Goal: Task Accomplishment & Management: Use online tool/utility

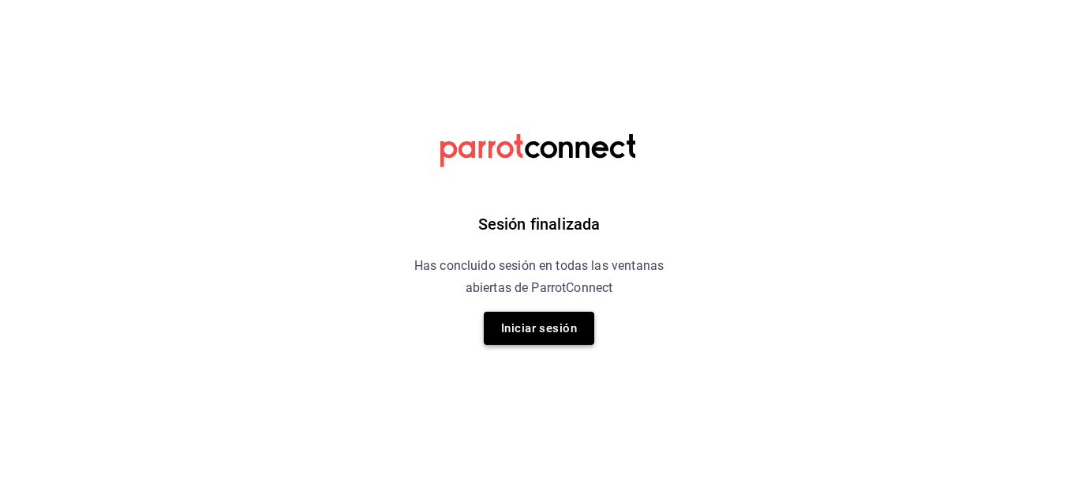
click at [506, 328] on button "Iniciar sesión" at bounding box center [539, 328] width 110 height 33
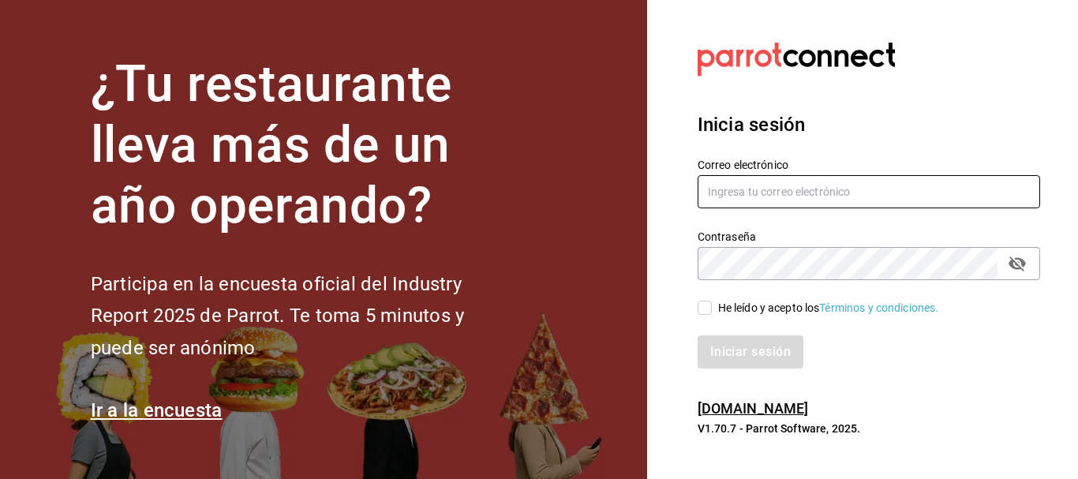
type input "[EMAIL_ADDRESS][DOMAIN_NAME]"
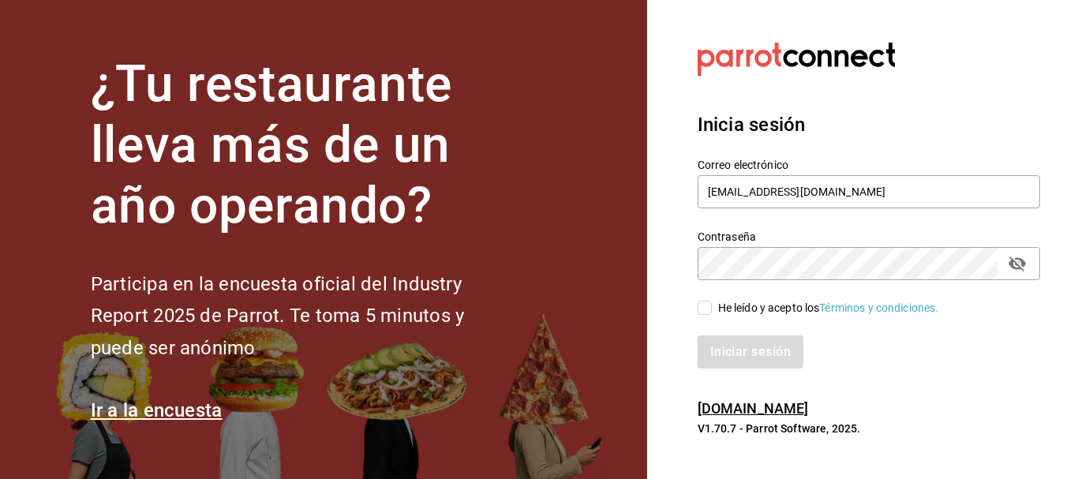
click at [707, 292] on div "He leído y acepto los Términos y condiciones." at bounding box center [858, 298] width 361 height 36
click at [706, 309] on input "He leído y acepto los Términos y condiciones." at bounding box center [704, 308] width 14 height 14
checkbox input "true"
click at [731, 346] on button "Iniciar sesión" at bounding box center [750, 351] width 107 height 33
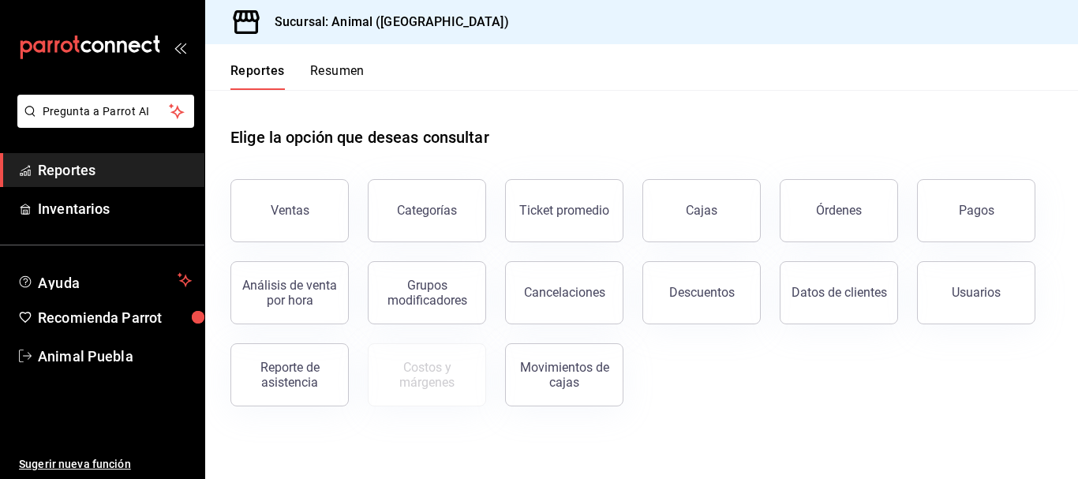
click at [278, 167] on div "Ventas" at bounding box center [279, 201] width 137 height 82
click at [278, 171] on div "Ventas" at bounding box center [279, 201] width 137 height 82
click at [282, 188] on button "Ventas" at bounding box center [289, 210] width 118 height 63
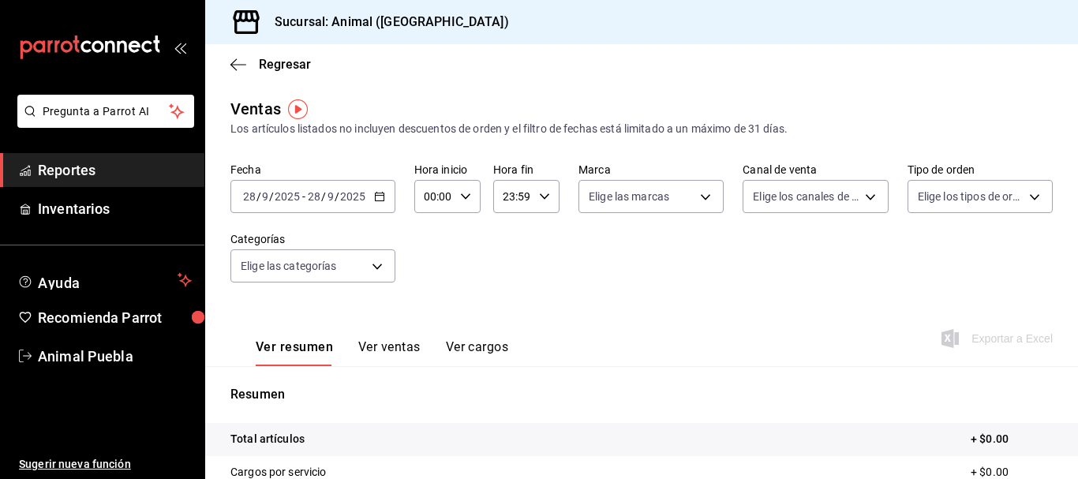
click at [376, 194] on icon "button" at bounding box center [379, 196] width 11 height 11
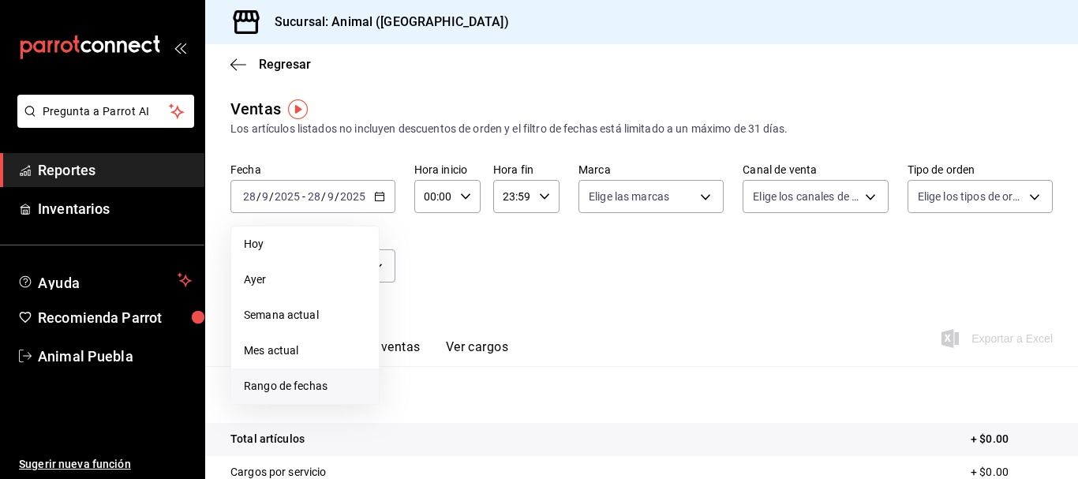
click at [333, 391] on span "Rango de fechas" at bounding box center [305, 386] width 122 height 17
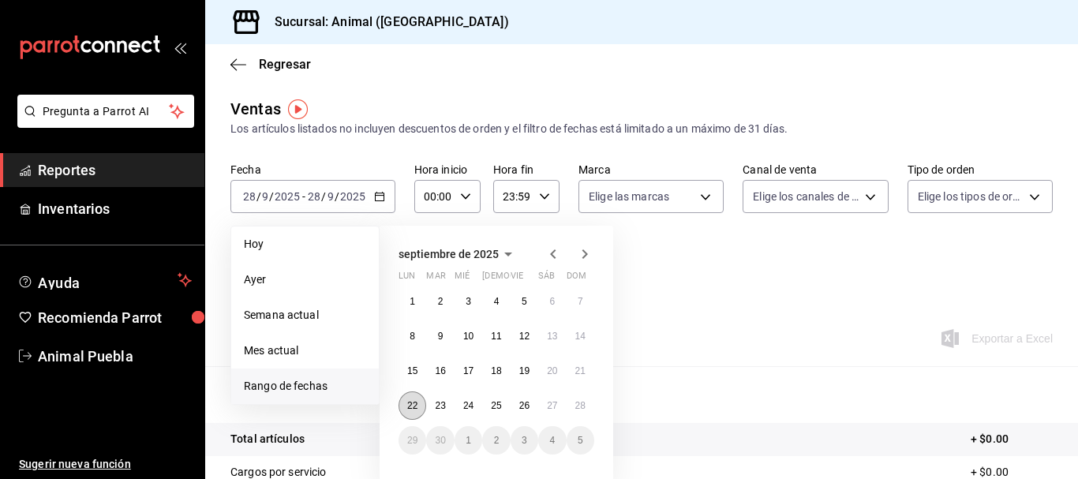
click at [416, 414] on button "22" at bounding box center [412, 405] width 28 height 28
click at [583, 405] on abbr "28" at bounding box center [580, 405] width 10 height 11
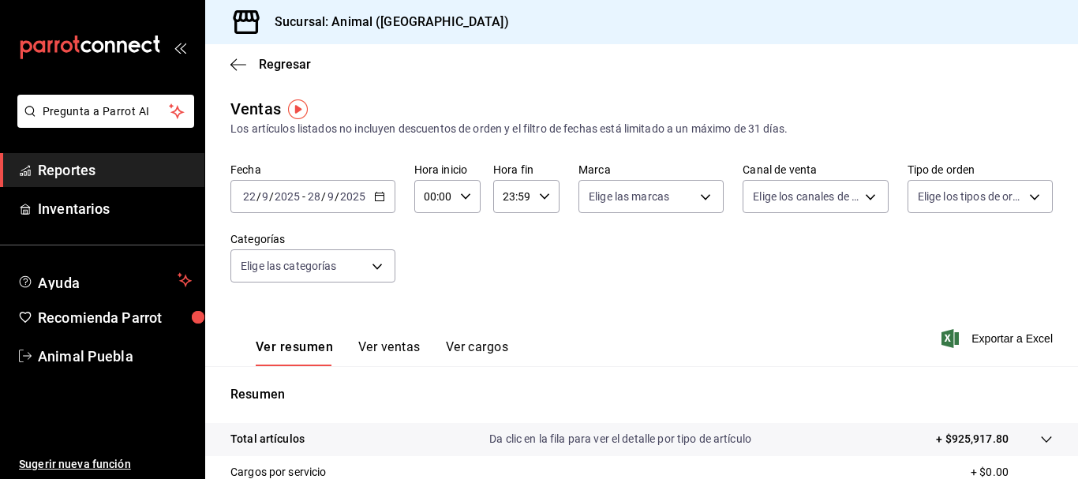
click at [432, 198] on input "00:00" at bounding box center [433, 197] width 39 height 32
click at [427, 196] on div at bounding box center [539, 239] width 1078 height 479
type input "05:00"
click at [503, 194] on input "23:59" at bounding box center [512, 197] width 39 height 32
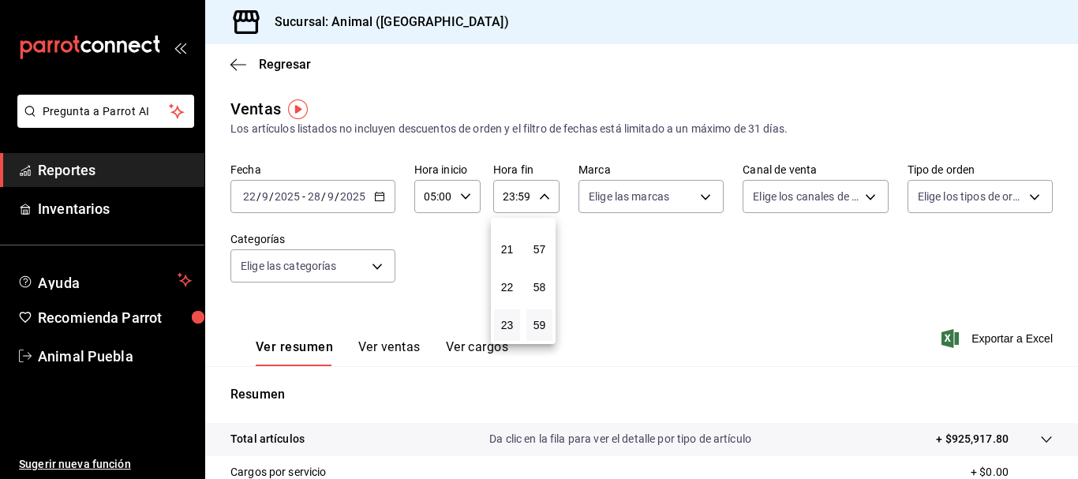
click at [503, 194] on div at bounding box center [539, 239] width 1078 height 479
click at [505, 194] on input "23:59" at bounding box center [512, 197] width 39 height 32
click at [510, 194] on div at bounding box center [539, 239] width 1078 height 479
click at [507, 197] on input "23:59" at bounding box center [512, 197] width 39 height 32
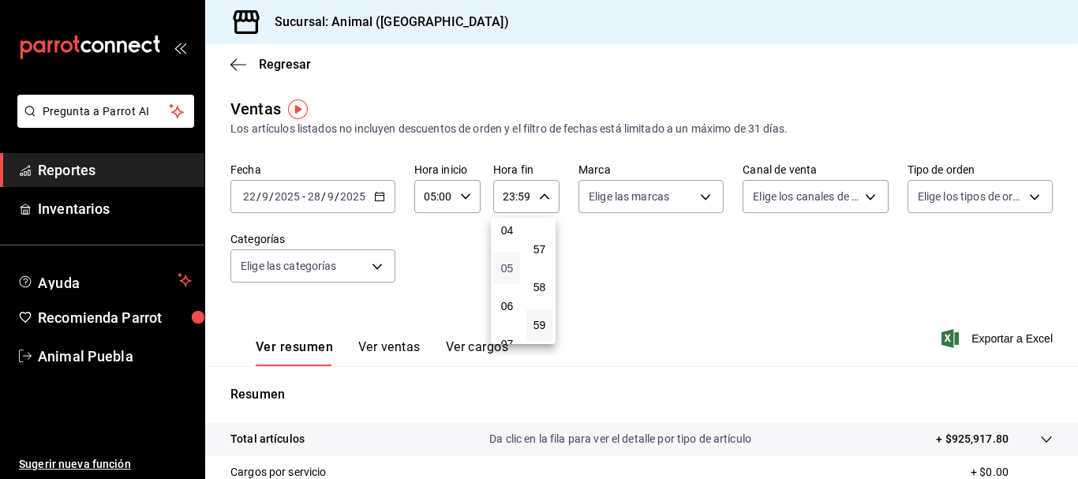
click at [506, 269] on span "05" at bounding box center [506, 268] width 7 height 13
click at [533, 243] on button "00" at bounding box center [539, 237] width 26 height 32
type input "05:00"
click at [572, 231] on div at bounding box center [539, 239] width 1078 height 479
click at [563, 231] on div "Fecha 2025-09-22 22 / 9 / 2025 - 2025-09-28 28 / 9 / 2025 Hora inicio 05:00 Hor…" at bounding box center [641, 232] width 822 height 139
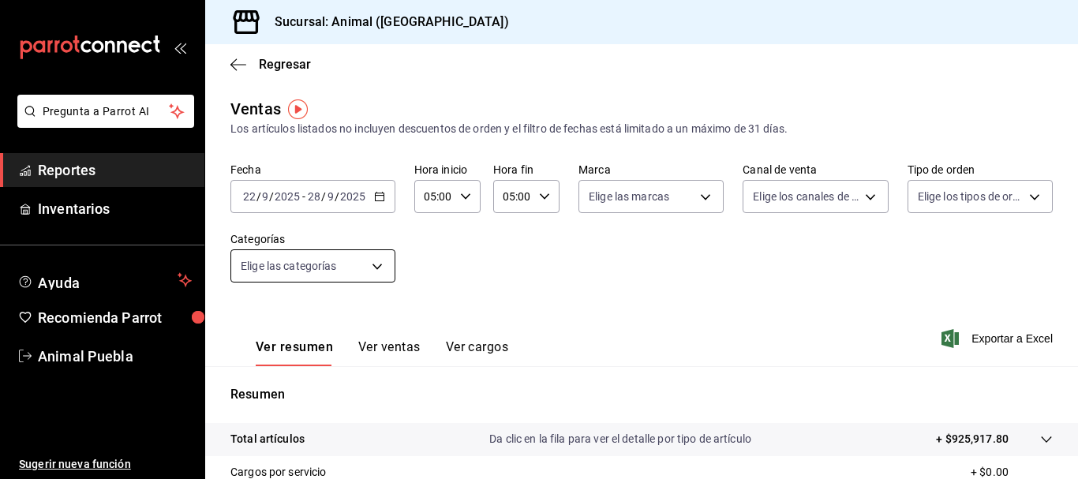
click at [376, 260] on body "Pregunta a Parrot AI Reportes Inventarios Ayuda Recomienda Parrot Animal Puebla…" at bounding box center [539, 239] width 1078 height 479
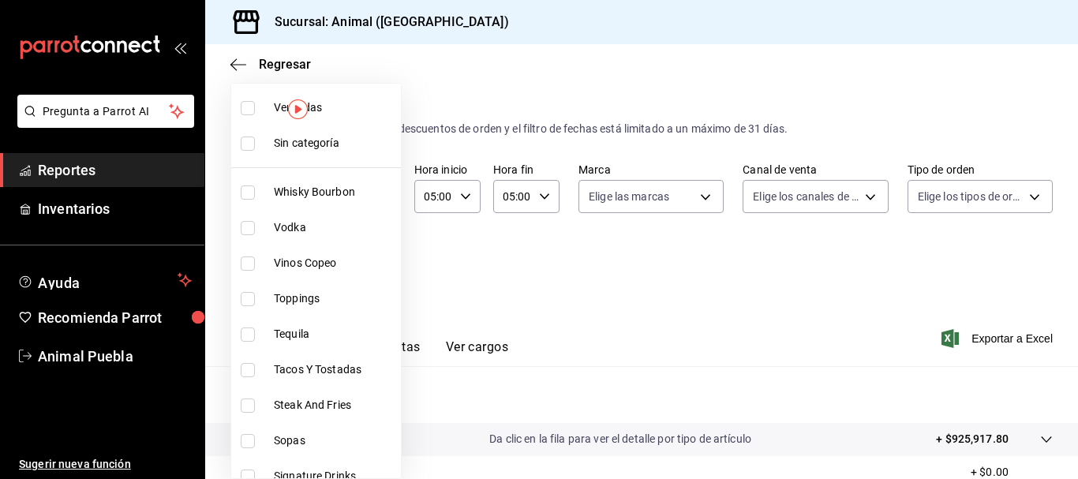
click at [351, 111] on span "Ver todas" at bounding box center [334, 107] width 121 height 17
type input "696422f3-042f-4992-a796-20cec1d2addd,ab2f2cdd-2d2d-455a-bd59-969ed93fbee5,5744a…"
checkbox input "true"
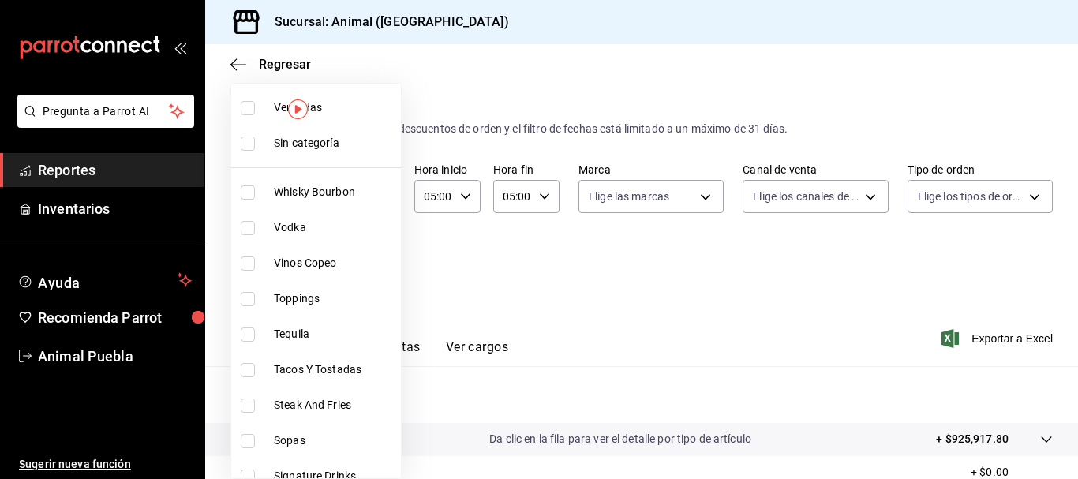
checkbox input "true"
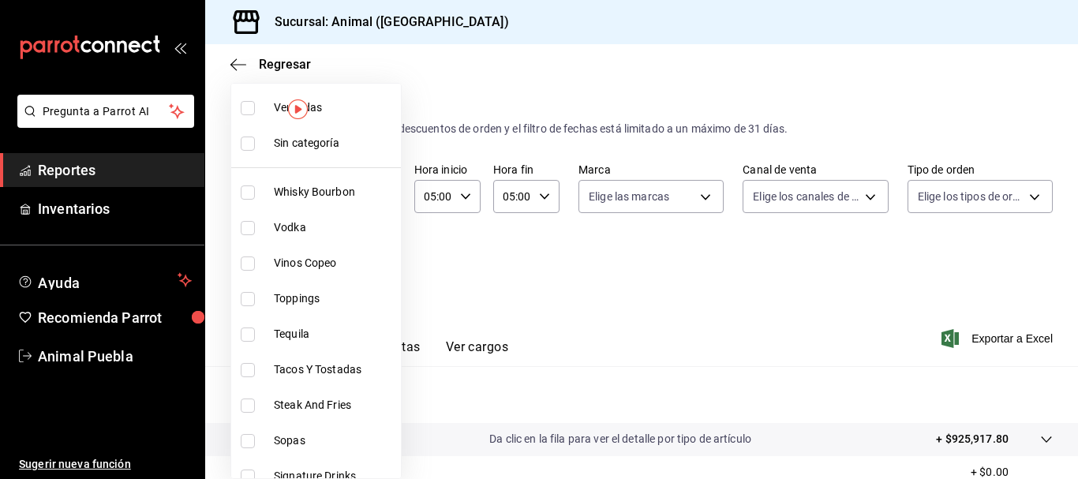
checkbox input "true"
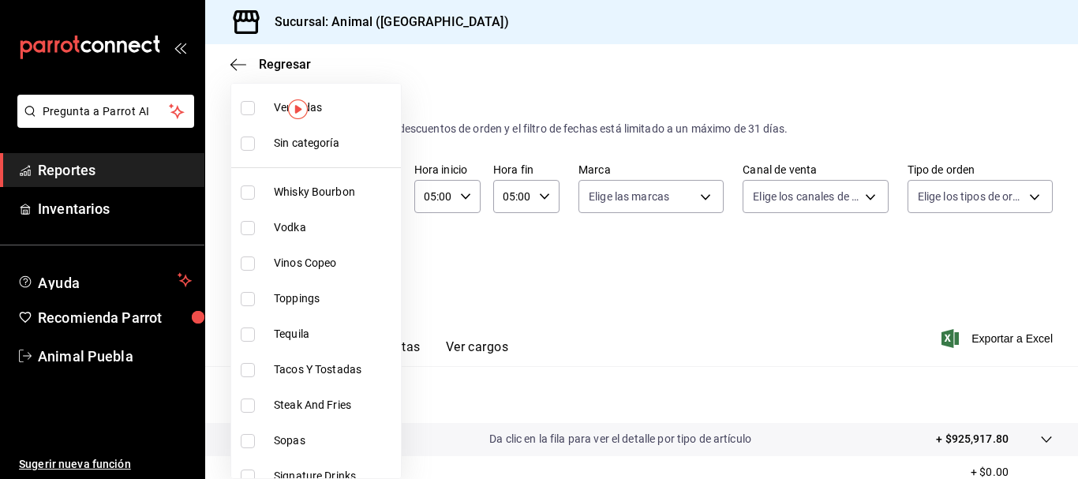
checkbox input "true"
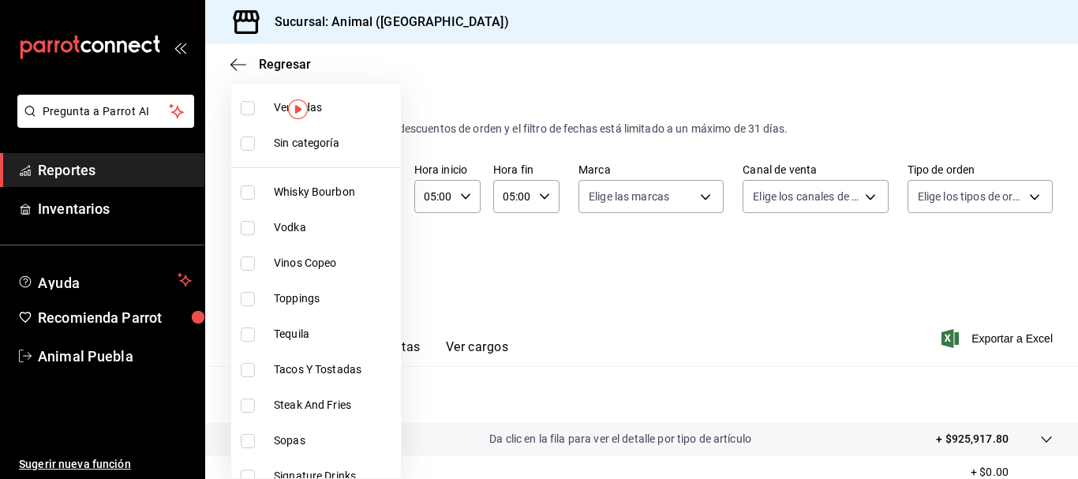
checkbox input "true"
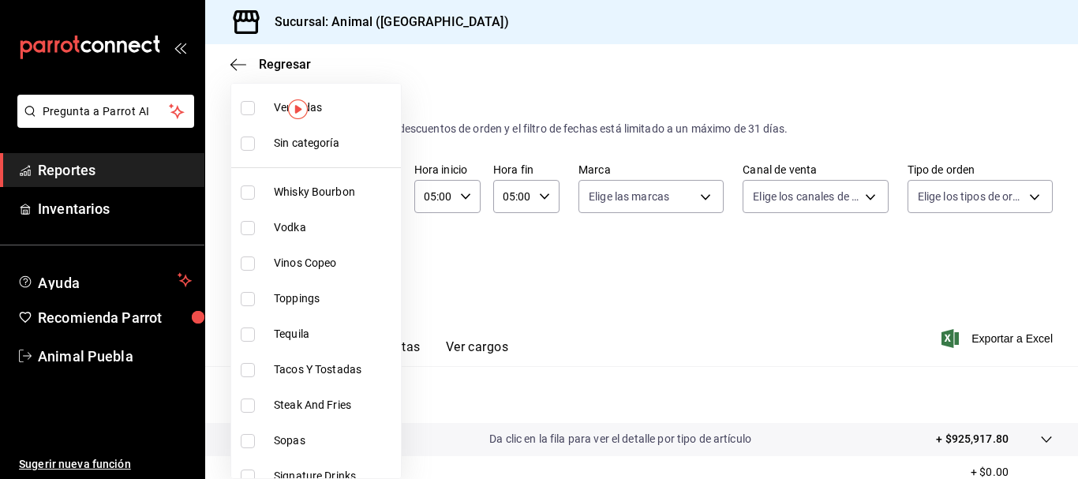
checkbox input "true"
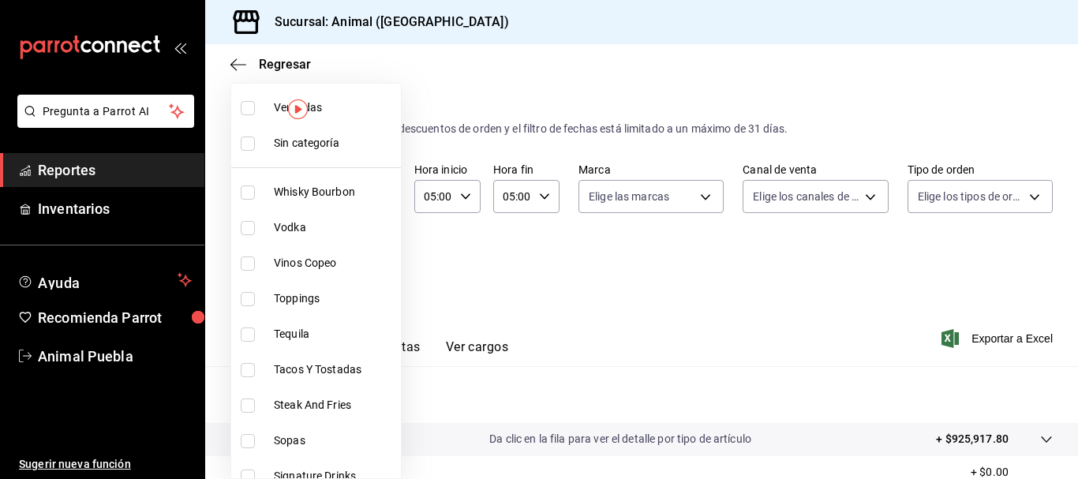
checkbox input "true"
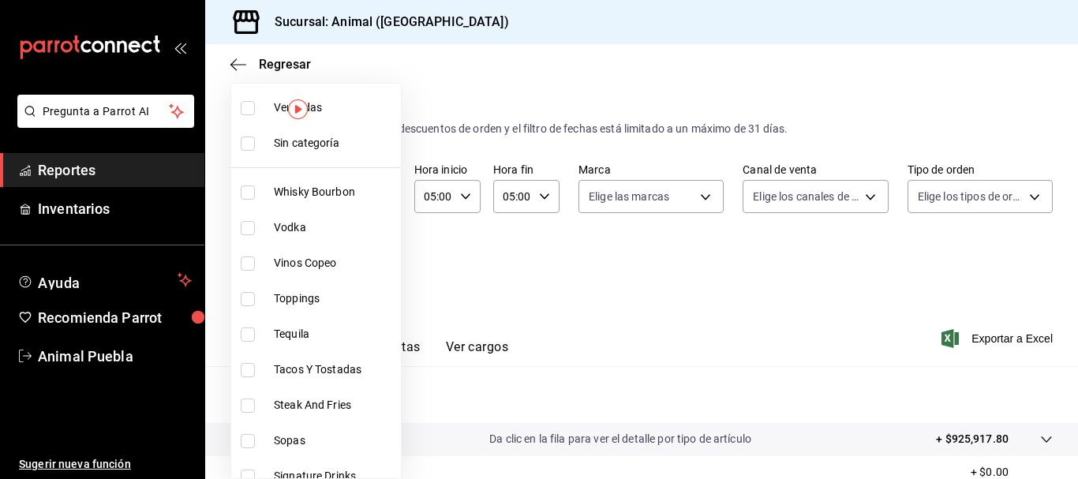
checkbox input "true"
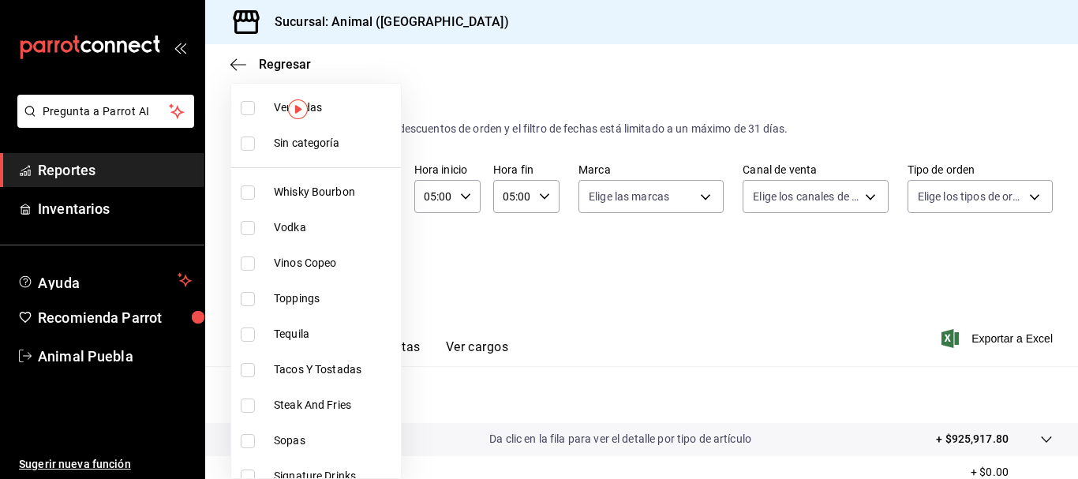
checkbox input "true"
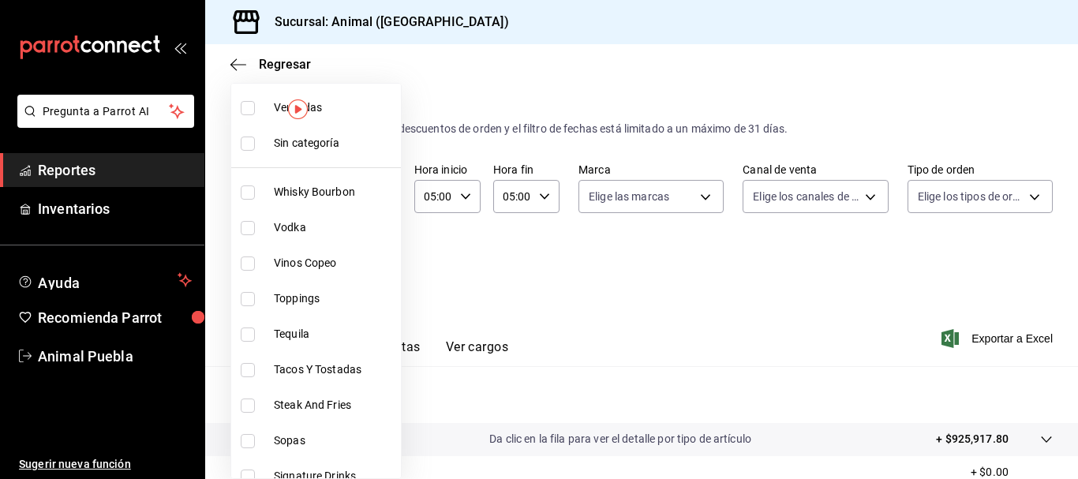
checkbox input "true"
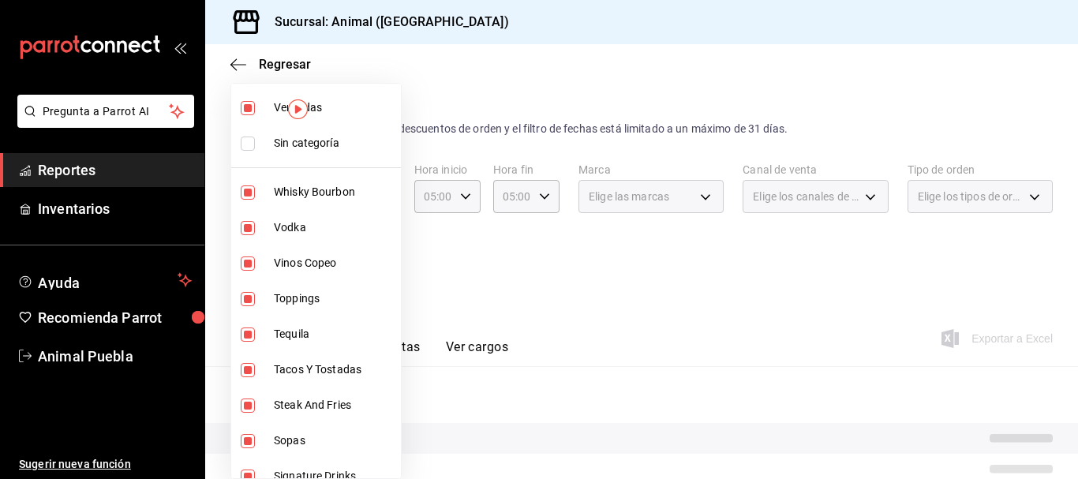
click at [695, 107] on div at bounding box center [539, 239] width 1078 height 479
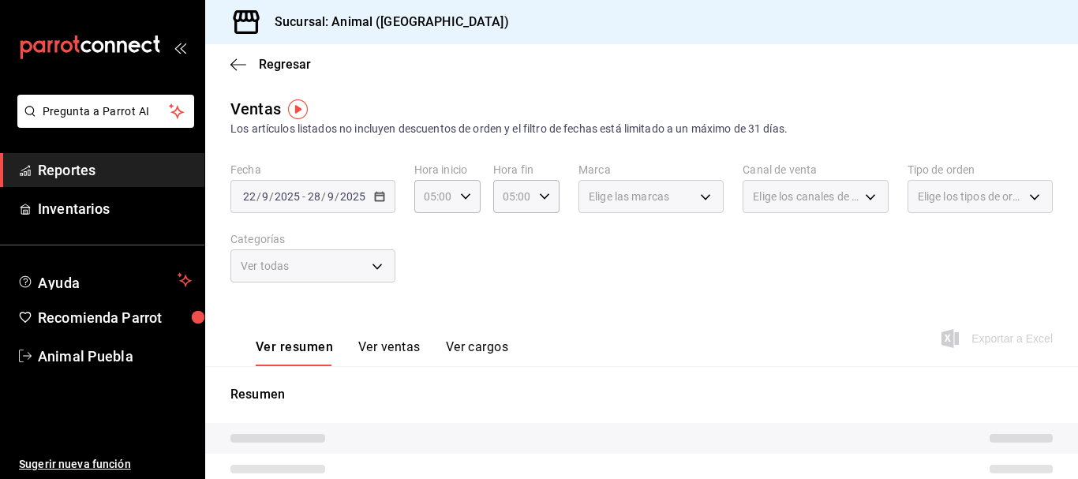
click at [695, 200] on div "Elige las marcas" at bounding box center [650, 196] width 145 height 33
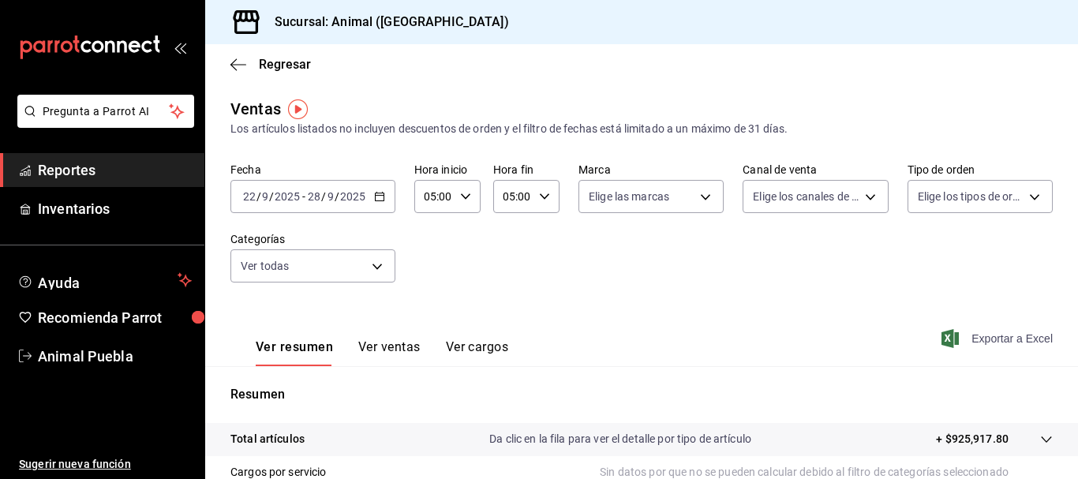
click at [992, 346] on span "Exportar a Excel" at bounding box center [998, 338] width 108 height 19
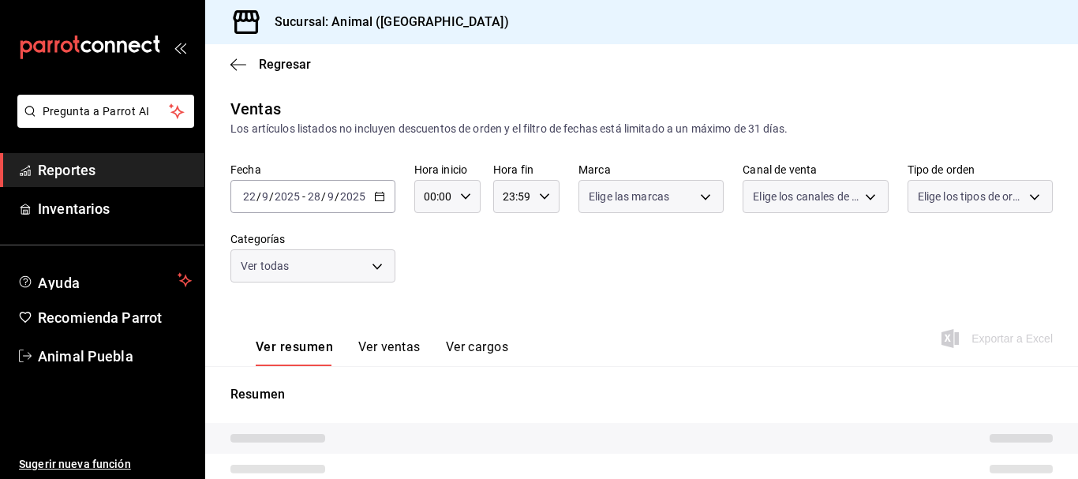
type input "05:00"
type input "696422f3-042f-4992-a796-20cec1d2addd,ab2f2cdd-2d2d-455a-bd59-969ed93fbee5,5744a…"
